Goal: Transaction & Acquisition: Purchase product/service

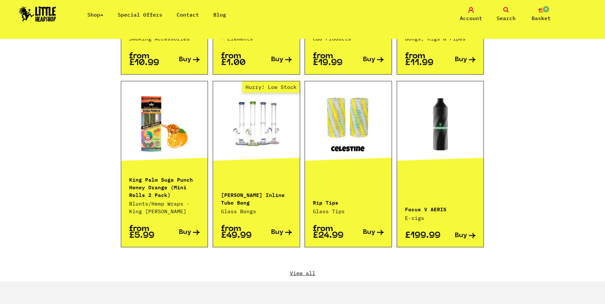
scroll to position [638, 0]
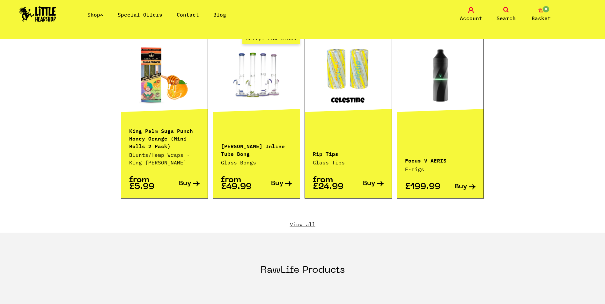
click at [303, 221] on div "Featured Products Vaporisers E-rigs DAB Tools CBD Products Special Offers Hurry…" at bounding box center [303, 23] width 364 height 419
click at [304, 221] on link "View all" at bounding box center [303, 224] width 364 height 7
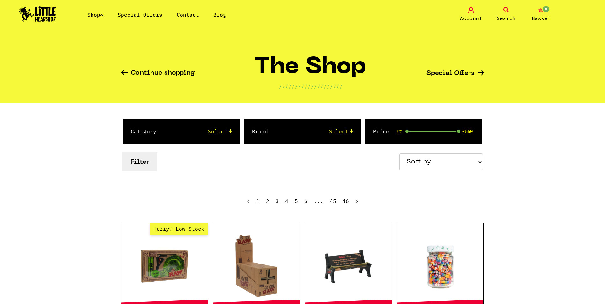
click at [474, 154] on select "Sort by Price - Low to High Price - High to Low Newest Products" at bounding box center [441, 161] width 84 height 17
select select "newest"
click at [400, 153] on select "Sort by Price - Low to High Price - High to Low Newest Products" at bounding box center [441, 161] width 84 height 17
